Goal: Browse casually: Explore the website without a specific task or goal

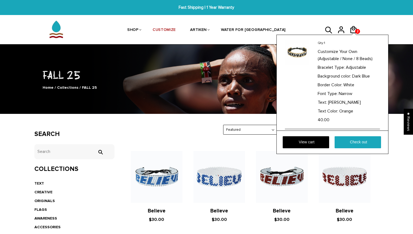
click at [356, 35] on div "Qty: 1 Customize Your Own (Adjustable / None / 8 Beads) Bracelet Type: Adjustab…" at bounding box center [332, 94] width 112 height 119
click at [312, 140] on link "View cart" at bounding box center [306, 142] width 46 height 12
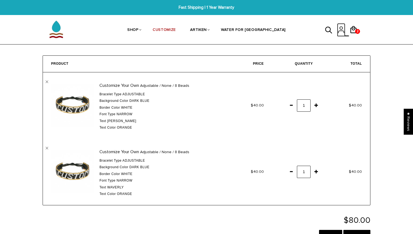
click at [342, 31] on icon at bounding box center [341, 29] width 8 height 13
click at [130, 129] on span "Orange" at bounding box center [124, 128] width 15 height 4
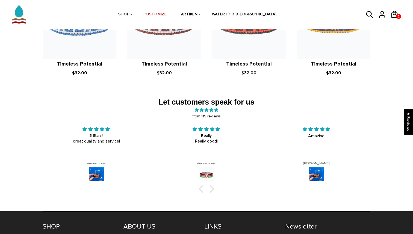
scroll to position [879, 0]
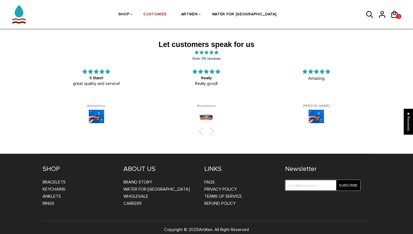
click at [302, 180] on input "test" at bounding box center [322, 185] width 75 height 11
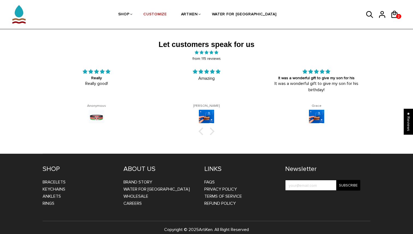
click at [284, 190] on div "LINKS FAQs Privacy Policy Terms of Service Refund Policy" at bounding box center [244, 186] width 81 height 42
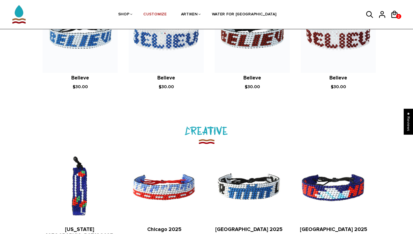
scroll to position [355, 0]
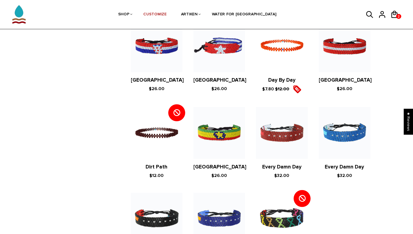
scroll to position [1025, 0]
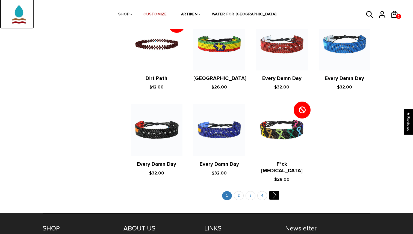
click at [22, 17] on img at bounding box center [18, 11] width 27 height 34
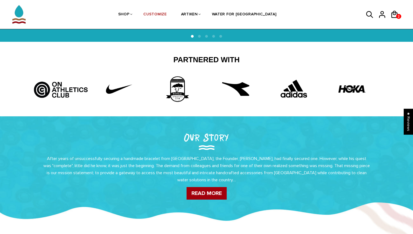
scroll to position [236, 0]
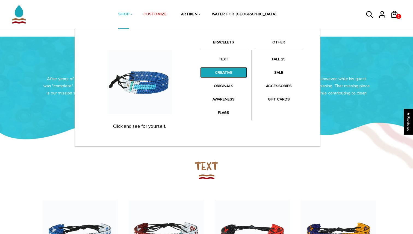
click at [234, 67] on link "CREATIVE" at bounding box center [223, 72] width 47 height 11
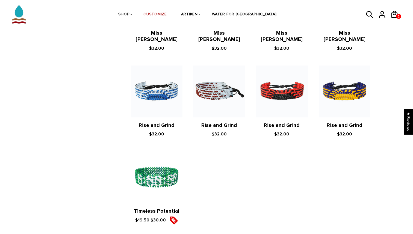
scroll to position [611, 0]
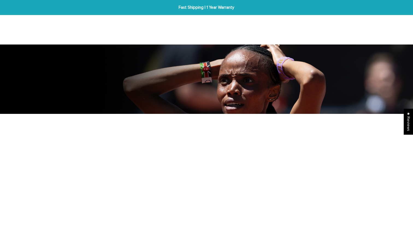
scroll to position [376, 0]
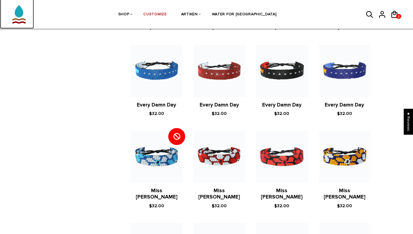
click at [19, 22] on img at bounding box center [18, 11] width 27 height 34
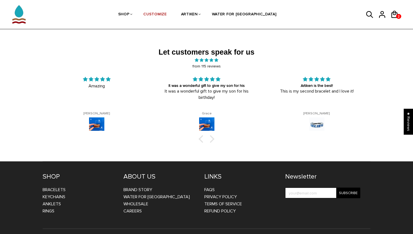
scroll to position [879, 0]
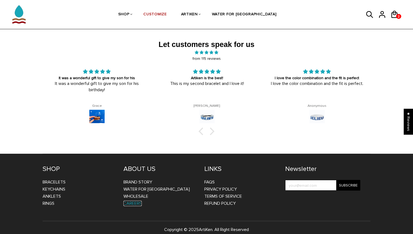
click at [132, 201] on link "CAREERS" at bounding box center [132, 203] width 18 height 5
